Goal: Task Accomplishment & Management: Find specific page/section

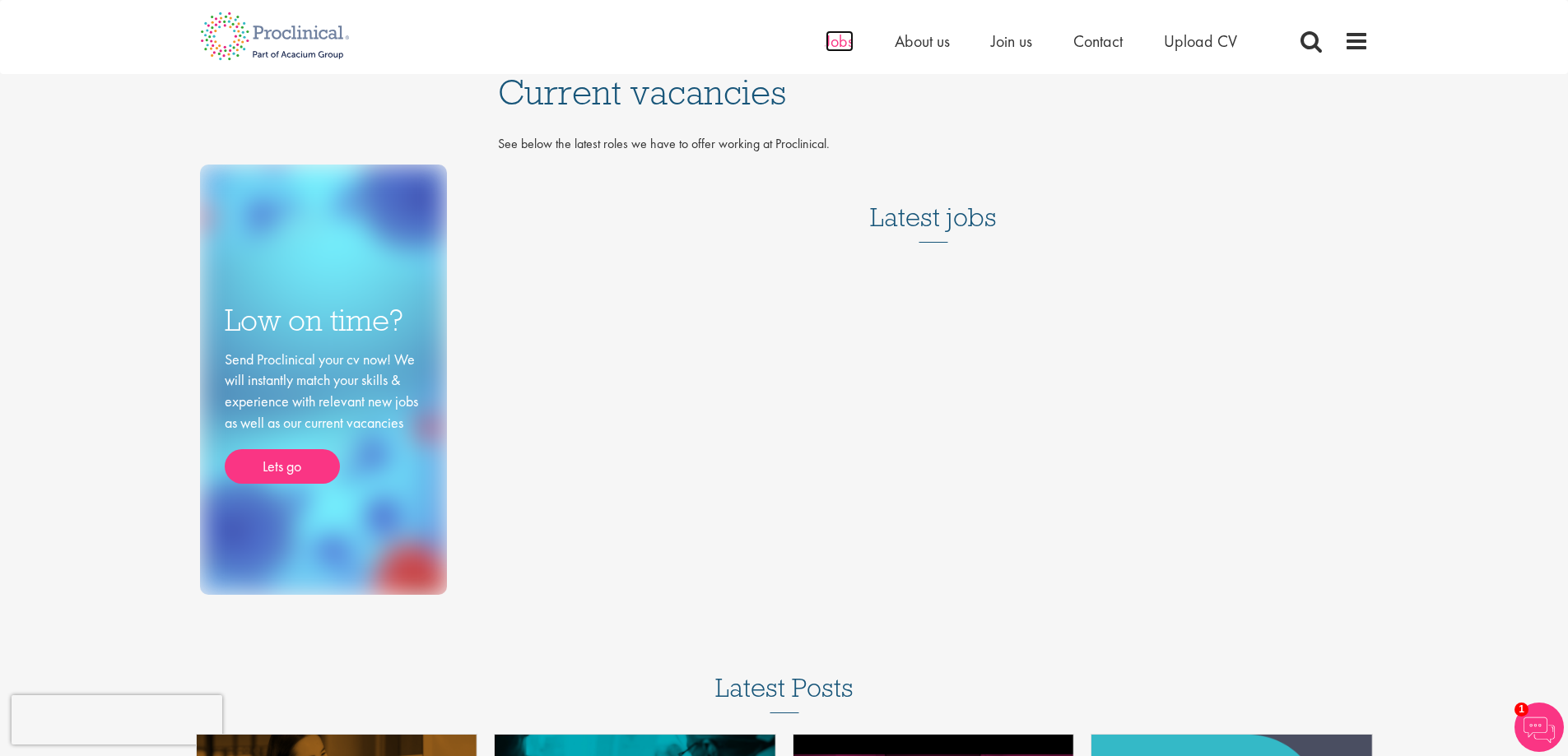
click at [826, 44] on span "Jobs" at bounding box center [839, 41] width 28 height 21
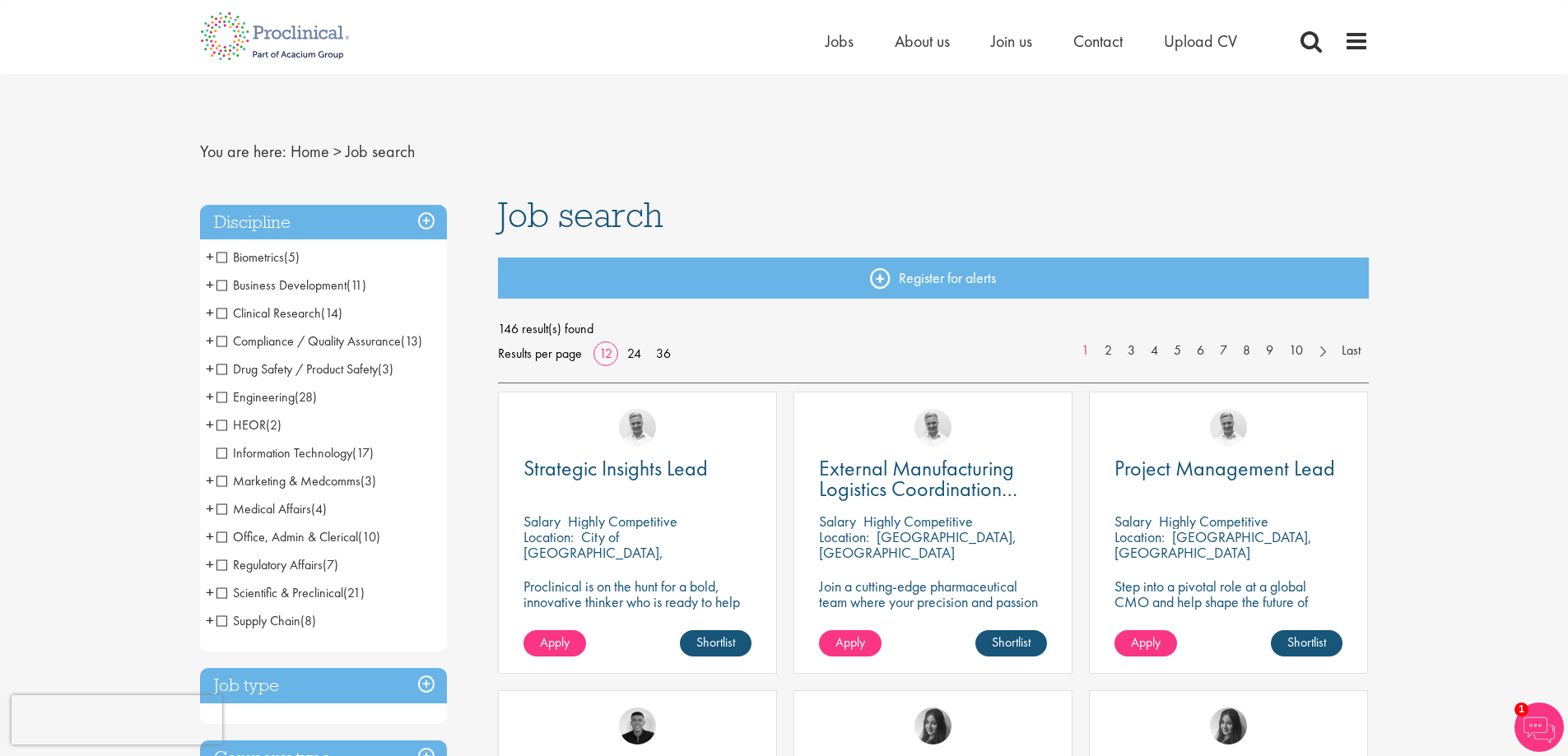
click at [349, 595] on span "(21)" at bounding box center [353, 592] width 21 height 17
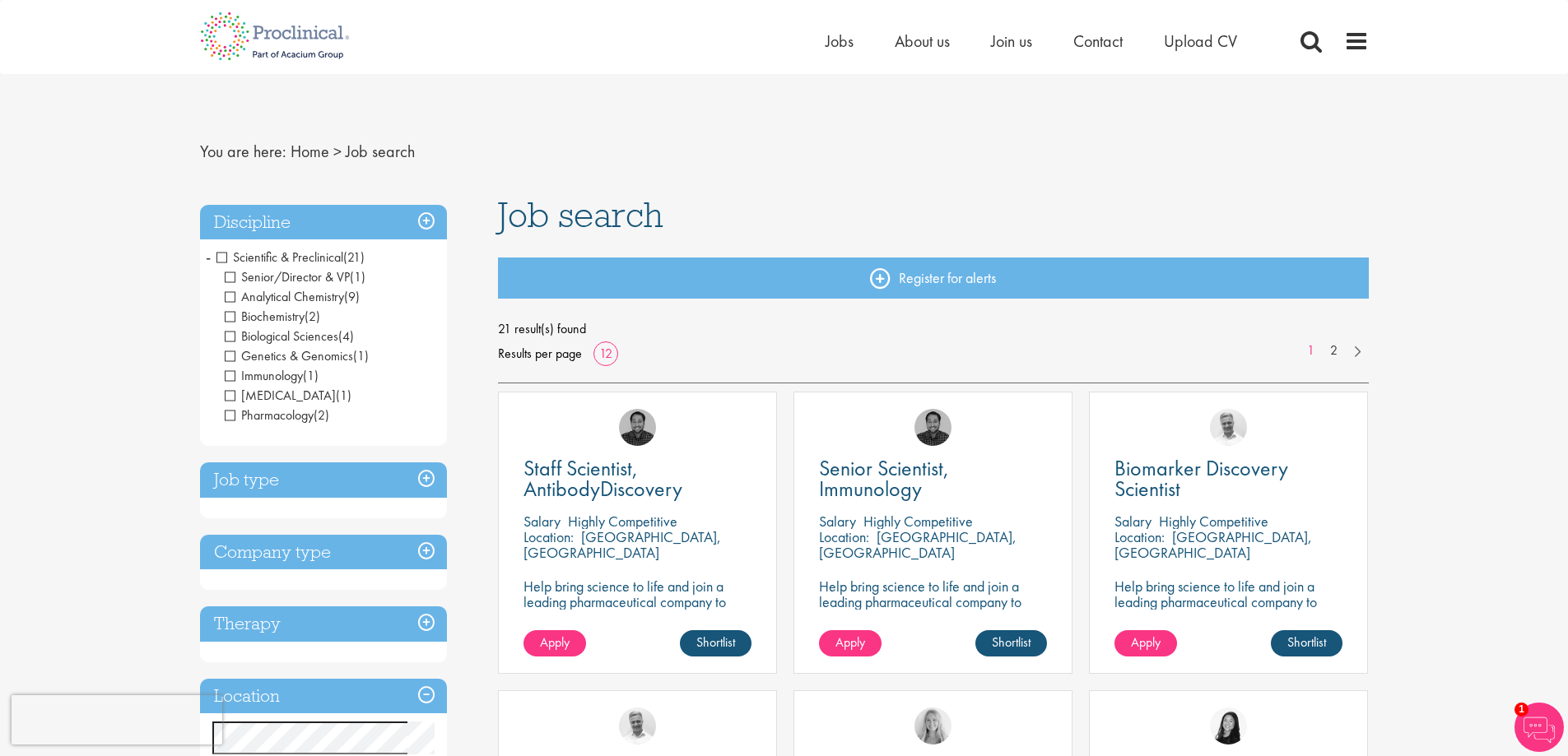
click at [224, 257] on span "Scientific & Preclinical" at bounding box center [279, 257] width 127 height 17
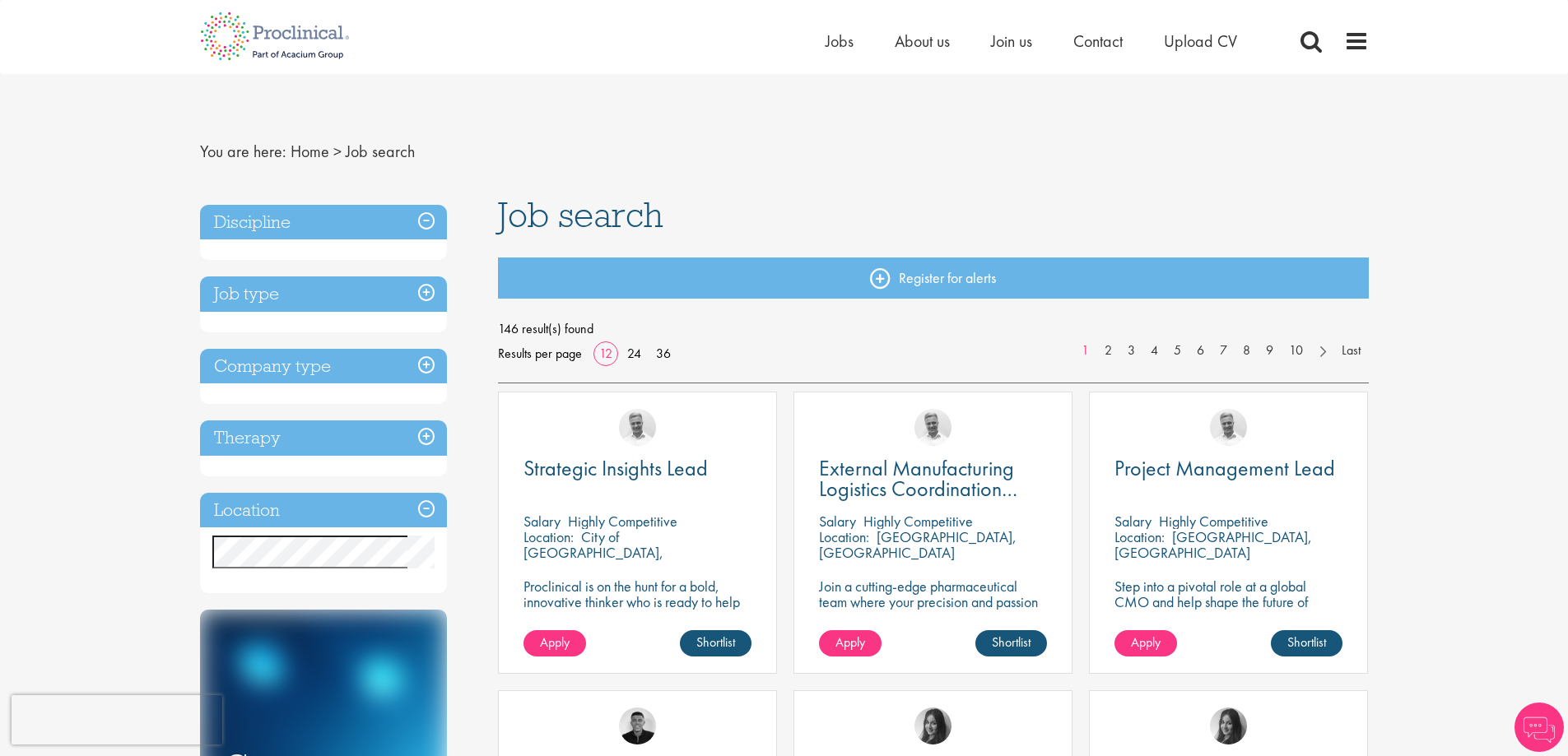
click at [414, 220] on h3 "Discipline" at bounding box center [323, 222] width 247 height 35
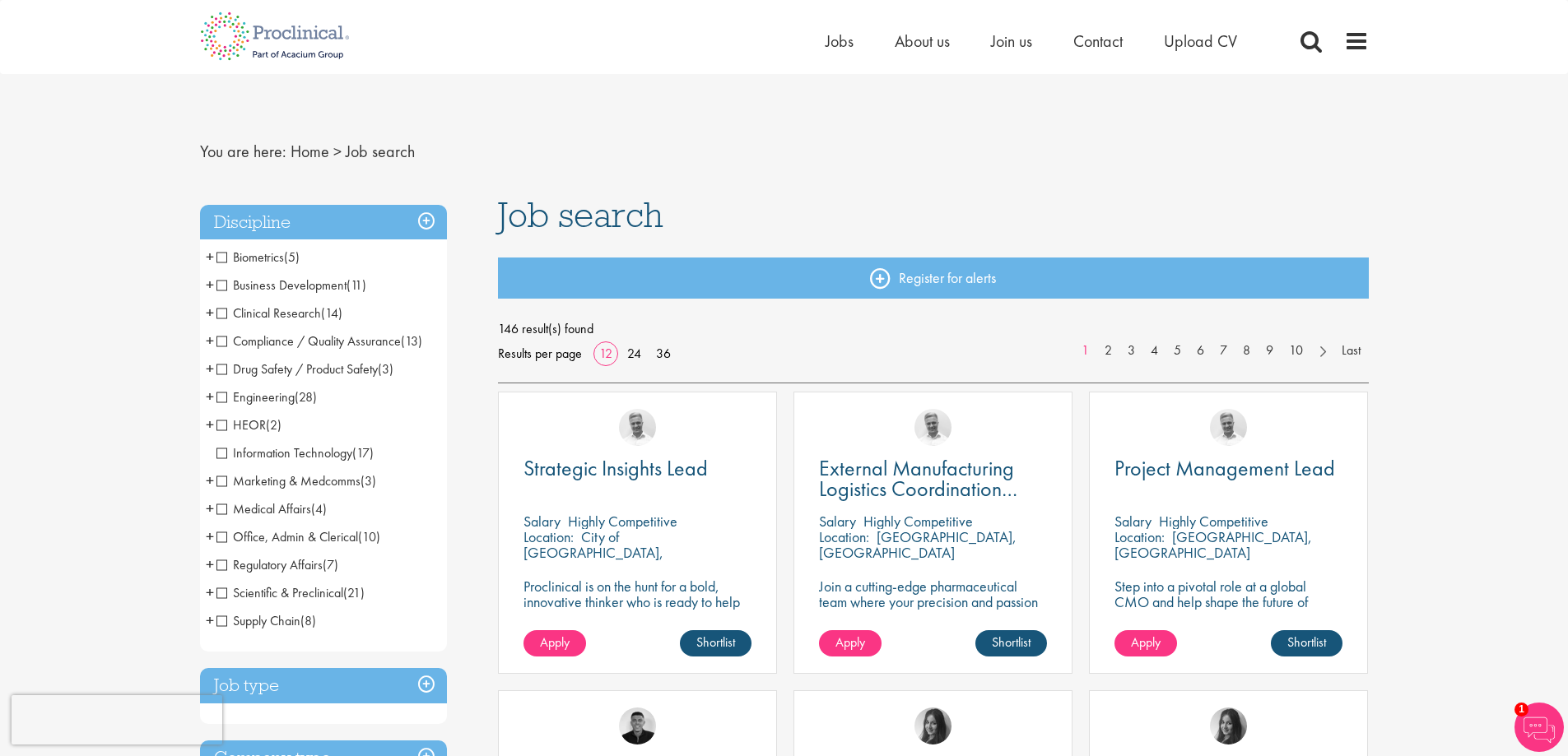
click at [288, 369] on span "Drug Safety / Product Safety" at bounding box center [296, 368] width 161 height 17
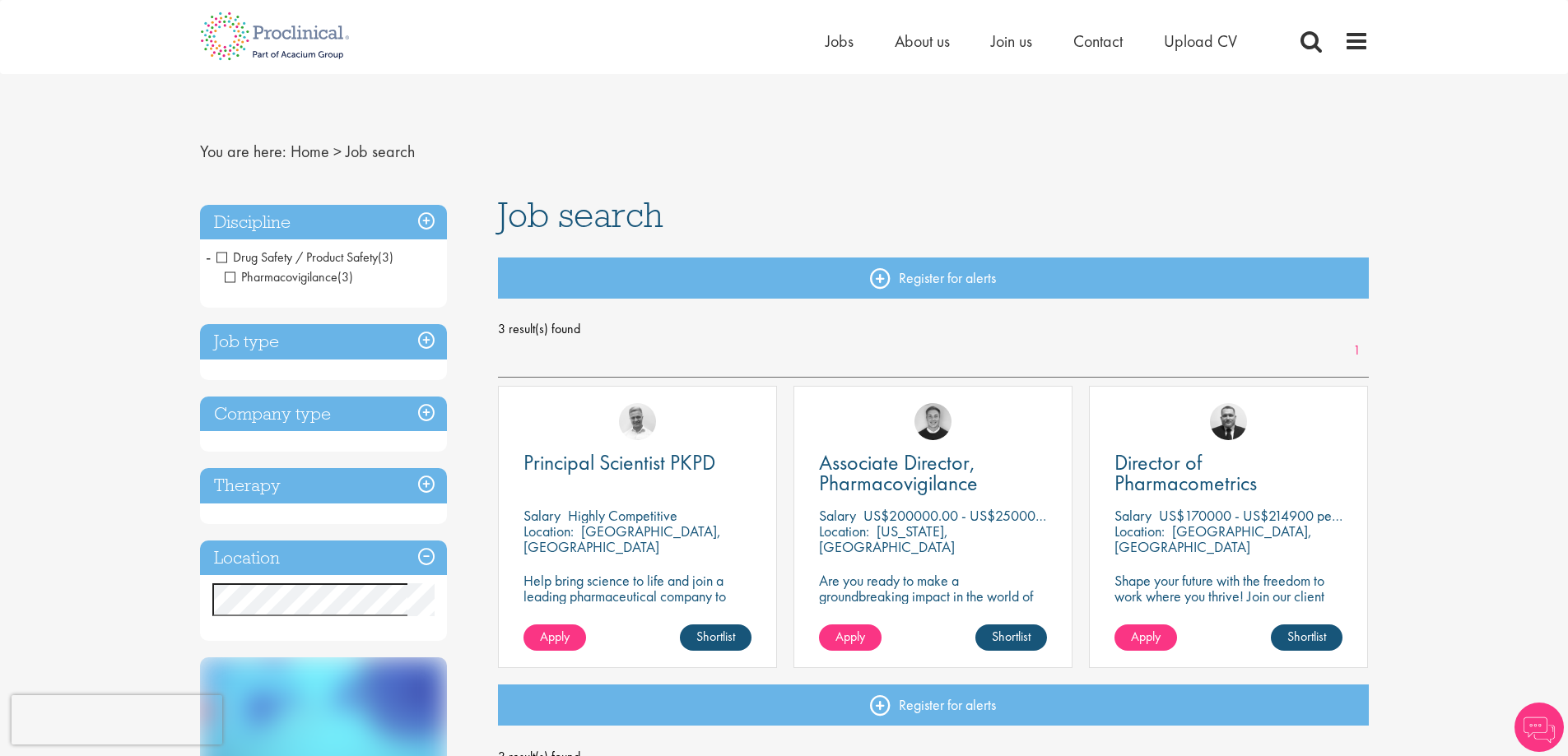
click at [216, 251] on span "Drug Safety / Product Safety" at bounding box center [296, 257] width 161 height 17
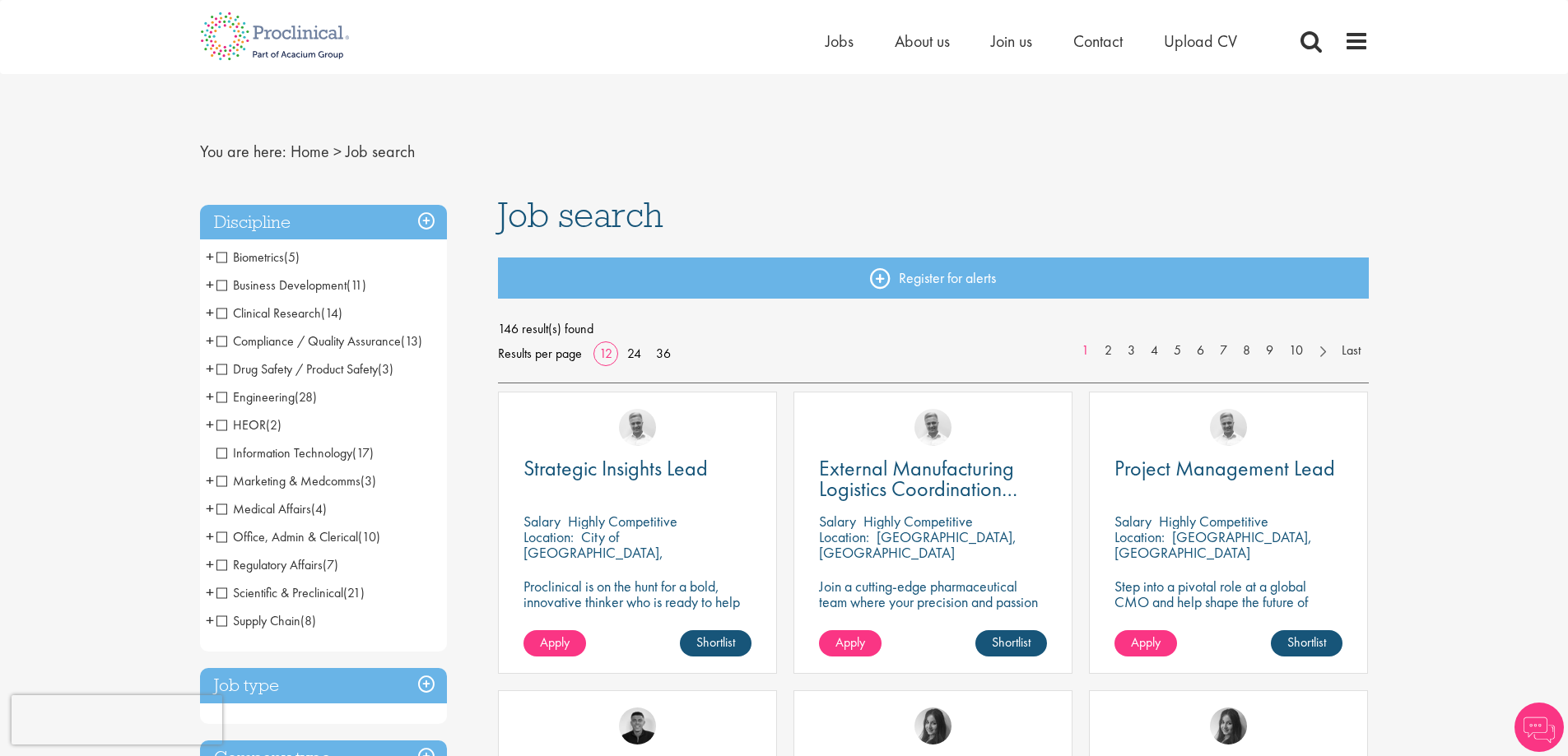
click at [226, 368] on span "Drug Safety / Product Safety" at bounding box center [296, 368] width 161 height 17
